Goal: Check status: Check status

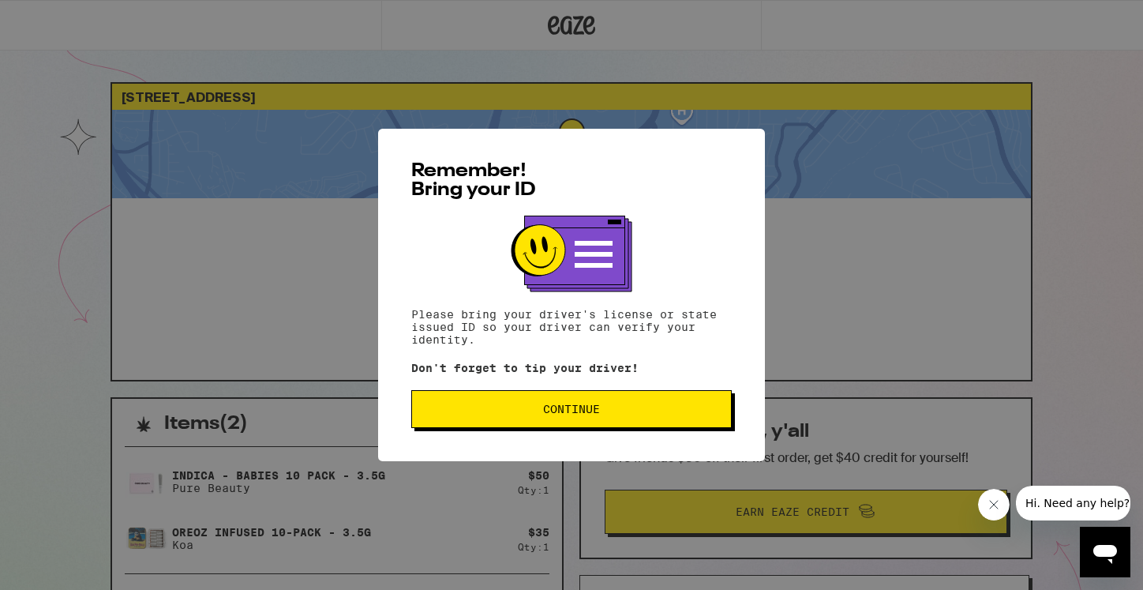
click at [681, 422] on button "Continue" at bounding box center [571, 409] width 321 height 38
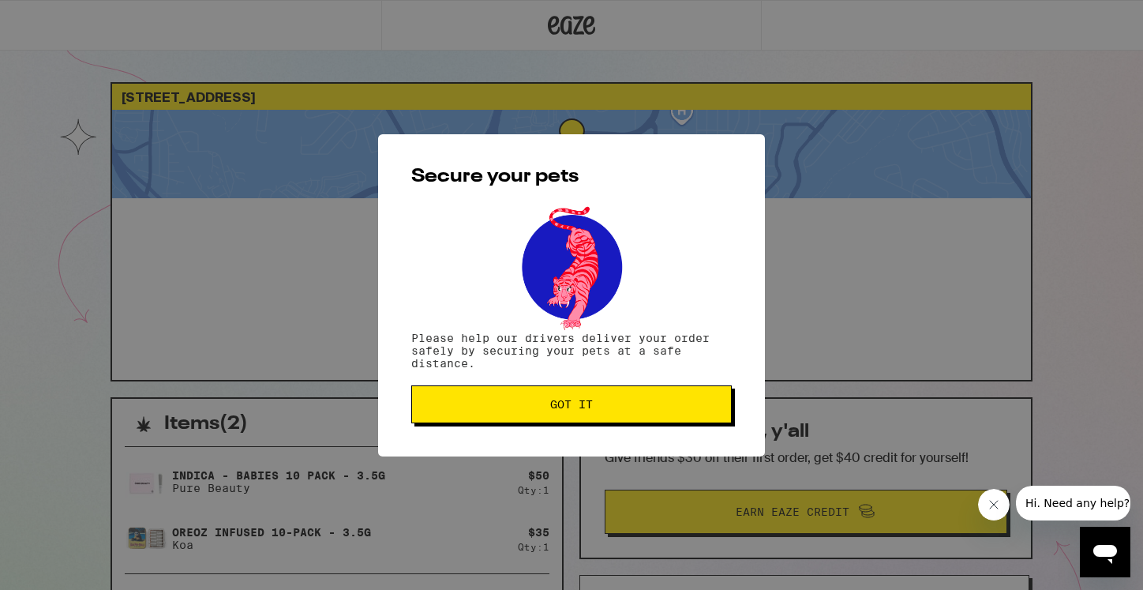
click at [630, 409] on span "Got it" at bounding box center [572, 404] width 294 height 11
